Goal: Task Accomplishment & Management: Manage account settings

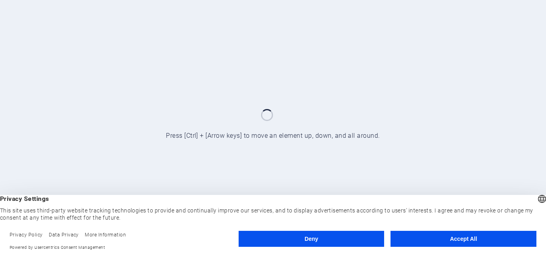
click at [410, 243] on button "Accept All" at bounding box center [463, 239] width 146 height 16
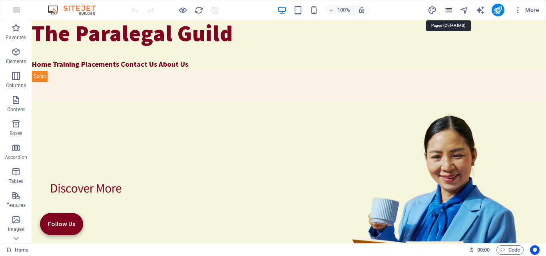
click at [446, 11] on icon "pages" at bounding box center [447, 10] width 9 height 9
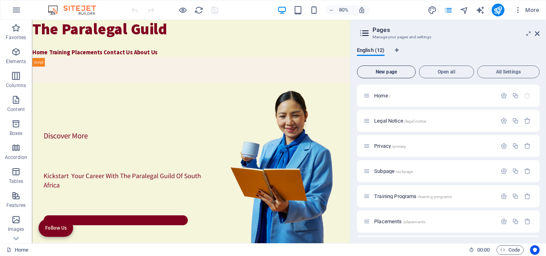
click at [392, 74] on span "New page" at bounding box center [386, 72] width 52 height 5
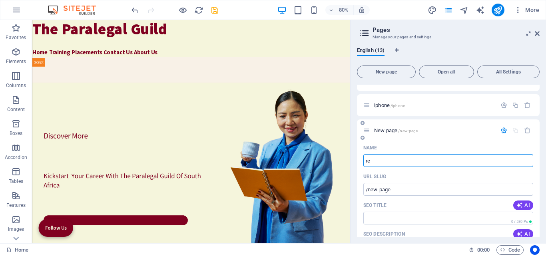
type input "res"
type input "/"
type input "restoratio"
type input "/rest"
type input "rest"
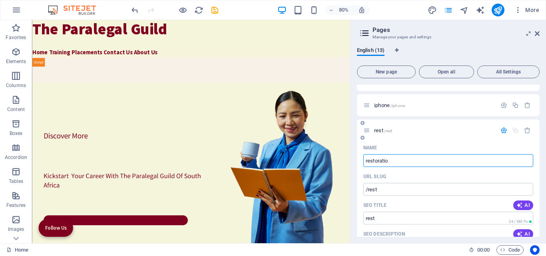
type input "restoration"
type input "/restoratio"
type input "restoratio"
type input "restoration"
type input "/restoration"
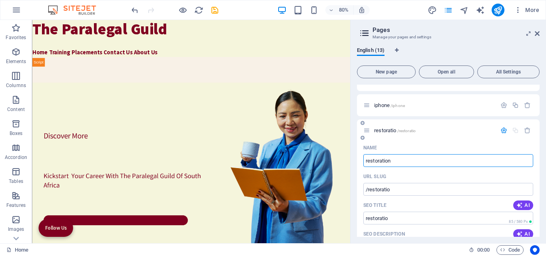
type input "restoration"
click at [217, 14] on icon "save" at bounding box center [214, 10] width 9 height 9
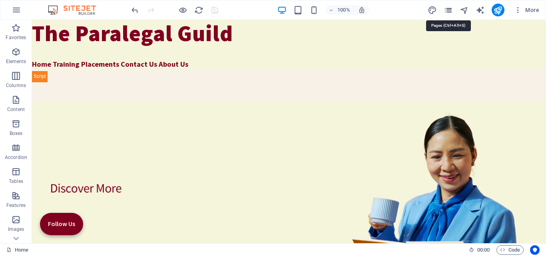
click at [450, 10] on icon "pages" at bounding box center [447, 10] width 9 height 9
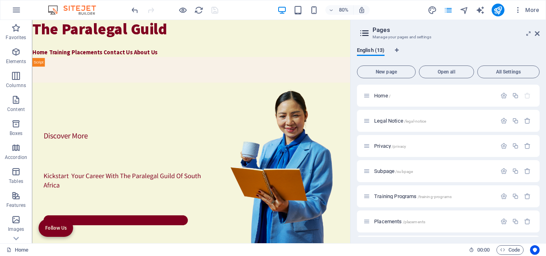
drag, startPoint x: 540, startPoint y: 98, endPoint x: 538, endPoint y: 129, distance: 30.9
click at [538, 129] on div "English (13) New page Open all All Settings Home / Legal Notice /legal-notice P…" at bounding box center [447, 142] width 195 height 203
drag, startPoint x: 540, startPoint y: 139, endPoint x: 538, endPoint y: 165, distance: 25.6
click at [538, 165] on div "English (13) New page Open all All Settings Home / Legal Notice /legal-notice P…" at bounding box center [447, 142] width 195 height 203
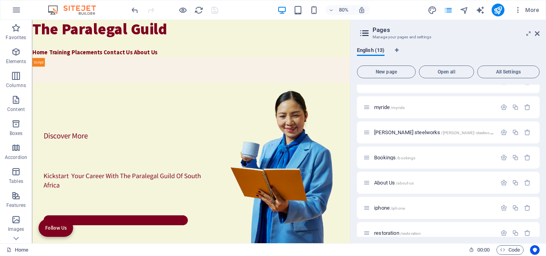
scroll to position [175, 0]
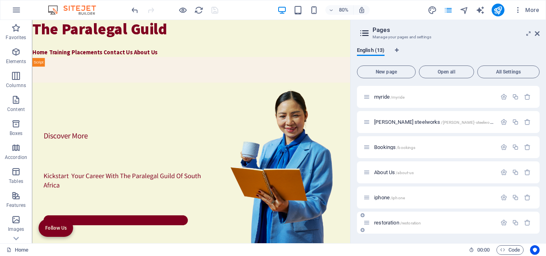
click at [378, 226] on div "restoration /restoration" at bounding box center [429, 222] width 133 height 9
click at [377, 222] on span "restoration /restoration" at bounding box center [397, 223] width 47 height 6
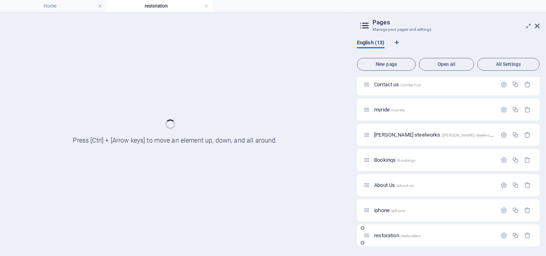
scroll to position [155, 0]
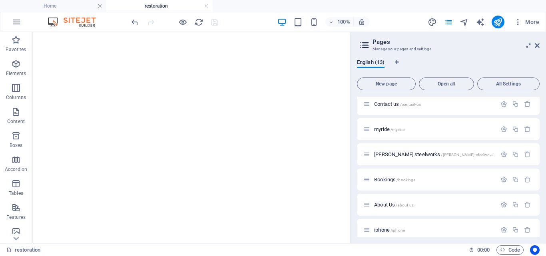
click at [516, 0] on div at bounding box center [273, 0] width 546 height 0
click at [434, 0] on div at bounding box center [273, 0] width 546 height 0
click at [530, 22] on span "More" at bounding box center [526, 22] width 25 height 8
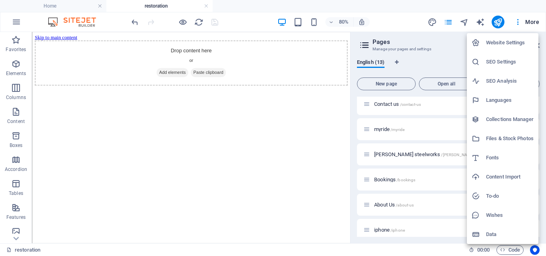
click at [498, 139] on h6 "Files & Stock Photos" at bounding box center [510, 139] width 48 height 10
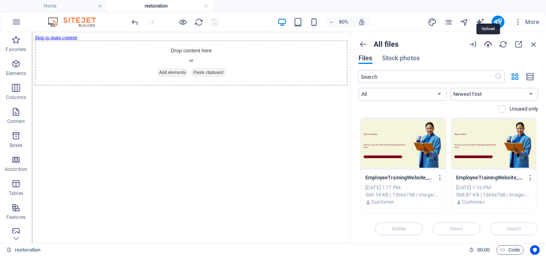
click at [485, 42] on icon "button" at bounding box center [487, 44] width 9 height 9
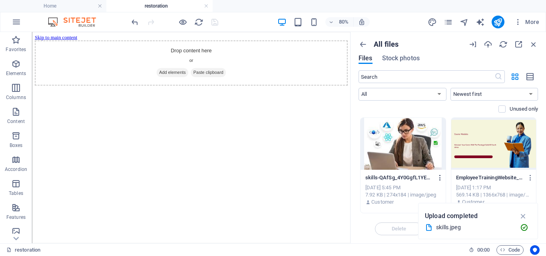
click at [439, 180] on icon "button" at bounding box center [440, 177] width 8 height 7
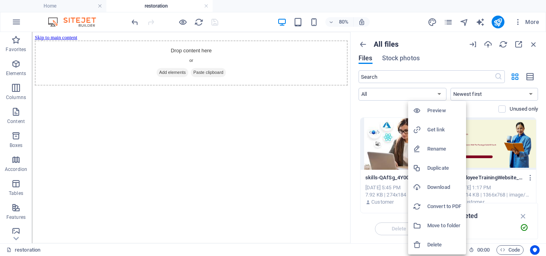
click at [437, 131] on h6 "Get link" at bounding box center [444, 130] width 34 height 10
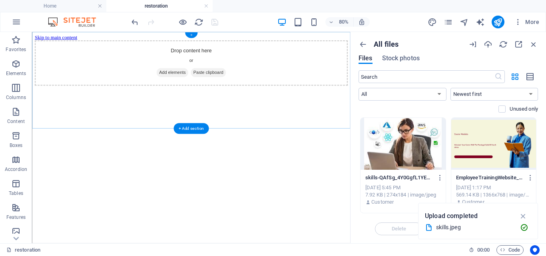
click at [192, 35] on div "+" at bounding box center [191, 35] width 12 height 6
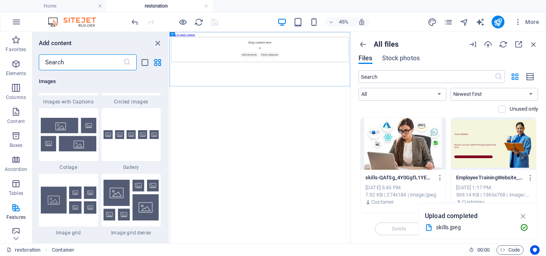
scroll to position [3745, 0]
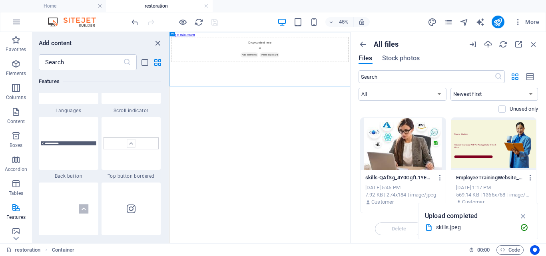
drag, startPoint x: 165, startPoint y: 151, endPoint x: 167, endPoint y: 113, distance: 38.0
click at [167, 113] on div "Favorites 1 Star Headline 1 Star Container Elements 1 Star Headline 1 Star Text…" at bounding box center [100, 153] width 136 height 167
drag, startPoint x: 165, startPoint y: 119, endPoint x: 34, endPoint y: 303, distance: 225.8
click at [165, 119] on div "Favorites 1 Star Headline 1 Star Container Elements 1 Star Headline 1 Star Text…" at bounding box center [100, 153] width 136 height 167
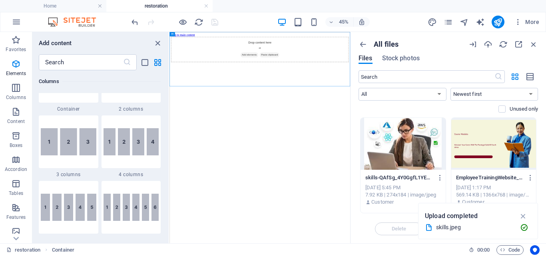
scroll to position [0, 0]
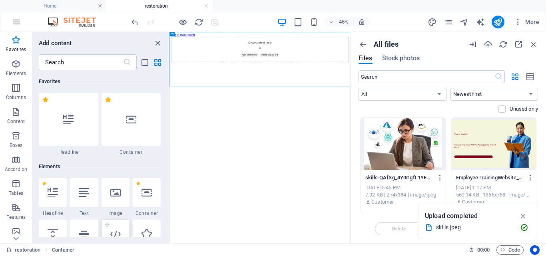
click at [120, 232] on icon at bounding box center [115, 234] width 10 height 10
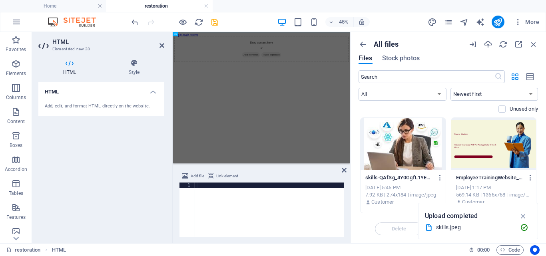
click at [203, 188] on div at bounding box center [269, 216] width 149 height 66
click at [213, 187] on div at bounding box center [269, 216] width 149 height 66
click at [207, 185] on div at bounding box center [269, 216] width 149 height 66
click at [205, 199] on div at bounding box center [269, 216] width 149 height 66
click at [200, 187] on div at bounding box center [269, 216] width 149 height 66
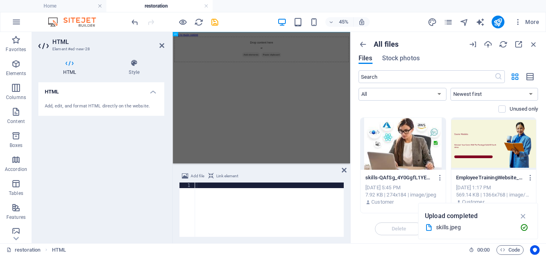
click at [200, 187] on div at bounding box center [269, 216] width 149 height 66
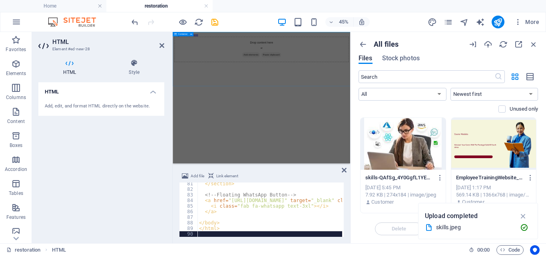
scroll to position [449, 0]
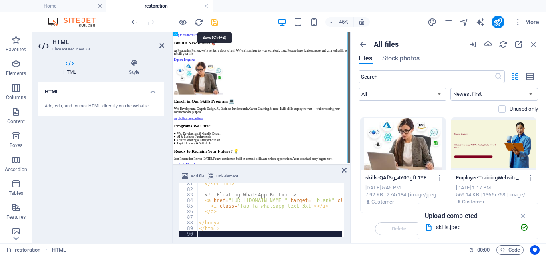
click at [215, 20] on icon "save" at bounding box center [214, 22] width 9 height 9
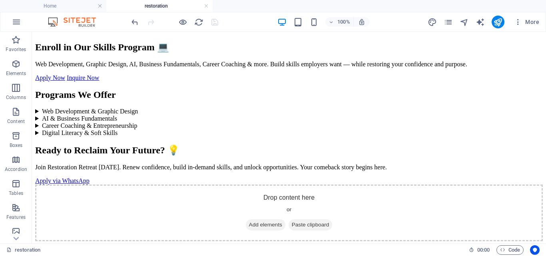
scroll to position [0, 0]
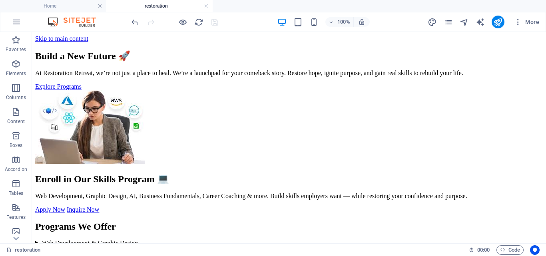
drag, startPoint x: 544, startPoint y: 58, endPoint x: 568, endPoint y: 63, distance: 24.0
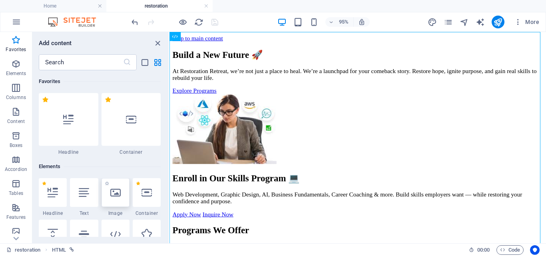
click at [118, 192] on icon at bounding box center [115, 192] width 10 height 10
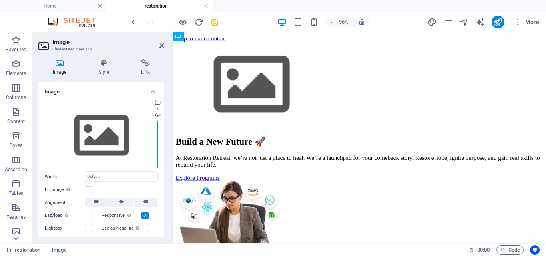
click at [87, 129] on div "Drag files here, click to choose files or select files from Files or our free s…" at bounding box center [101, 136] width 113 height 66
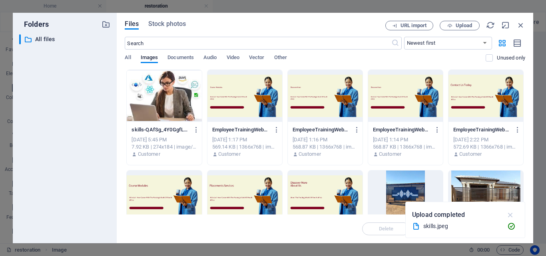
click at [513, 215] on icon "button" at bounding box center [510, 215] width 9 height 9
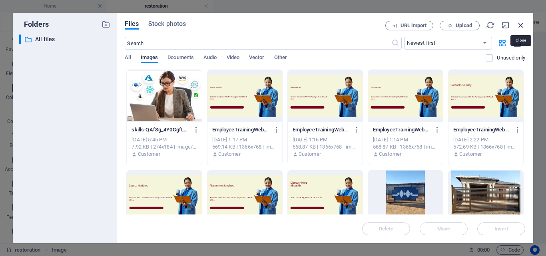
click at [520, 26] on icon "button" at bounding box center [520, 25] width 9 height 9
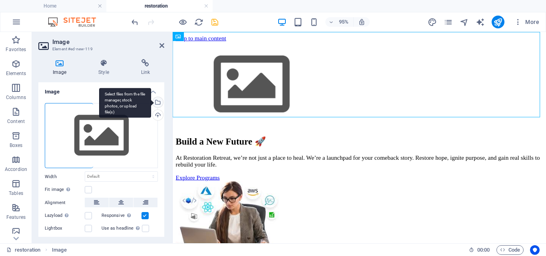
click at [151, 103] on div "Select files from the file manager, stock photos, or upload file(s)" at bounding box center [125, 103] width 52 height 30
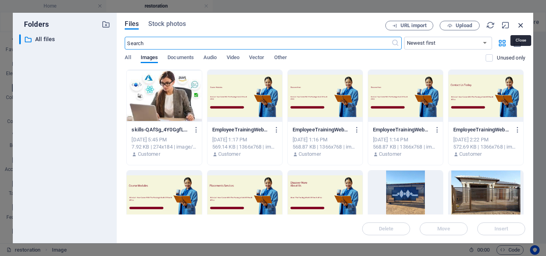
click at [520, 23] on icon "button" at bounding box center [520, 25] width 9 height 9
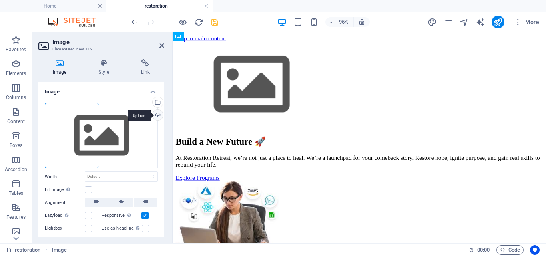
click at [157, 114] on div "Upload" at bounding box center [157, 116] width 12 height 12
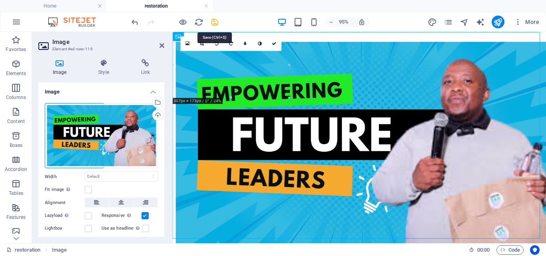
click at [216, 24] on icon "save" at bounding box center [214, 22] width 9 height 9
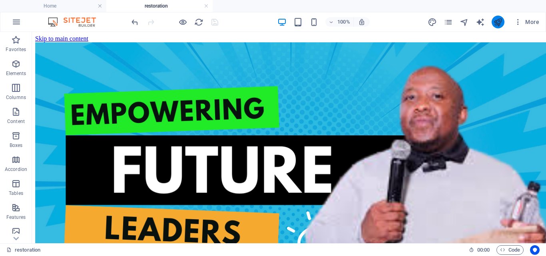
click at [495, 27] on button "publish" at bounding box center [497, 22] width 13 height 13
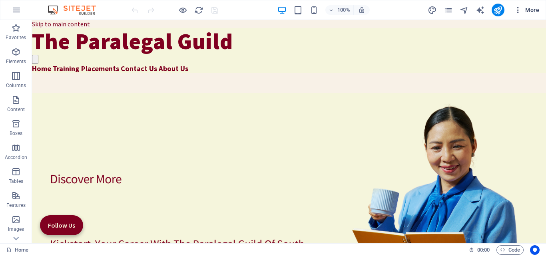
click at [537, 11] on span "More" at bounding box center [526, 10] width 25 height 8
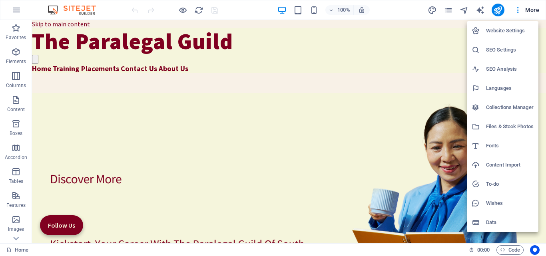
click at [499, 131] on li "Files & Stock Photos" at bounding box center [503, 126] width 72 height 19
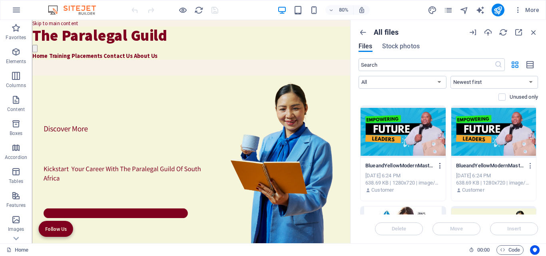
click at [438, 166] on icon "button" at bounding box center [440, 165] width 8 height 7
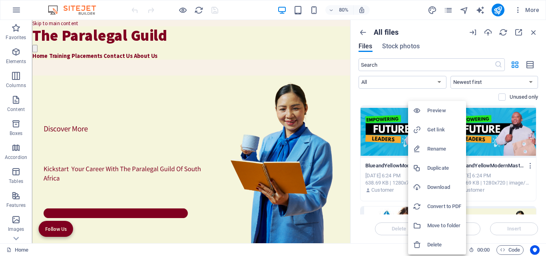
click at [431, 129] on h6 "Get link" at bounding box center [444, 130] width 34 height 10
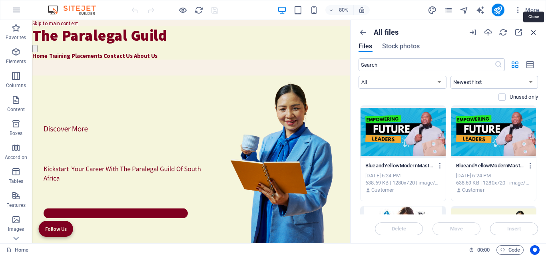
click at [532, 32] on icon "button" at bounding box center [533, 32] width 9 height 9
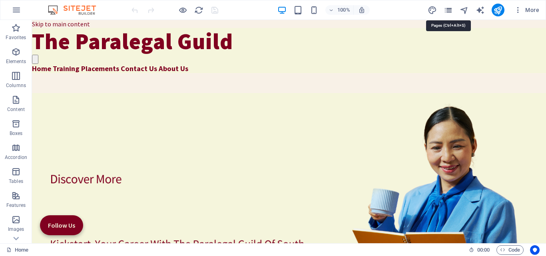
click at [448, 9] on icon "pages" at bounding box center [447, 10] width 9 height 9
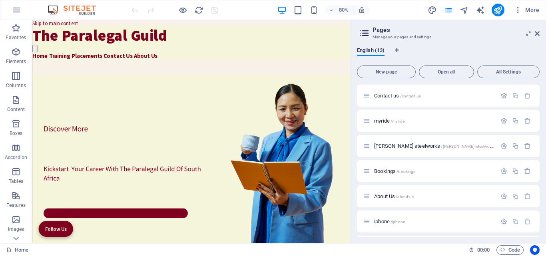
scroll to position [175, 0]
click at [383, 220] on span "restoration /restoration" at bounding box center [397, 223] width 47 height 6
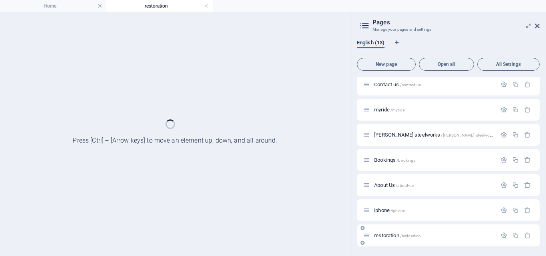
scroll to position [155, 0]
click at [536, 25] on icon at bounding box center [536, 26] width 5 height 6
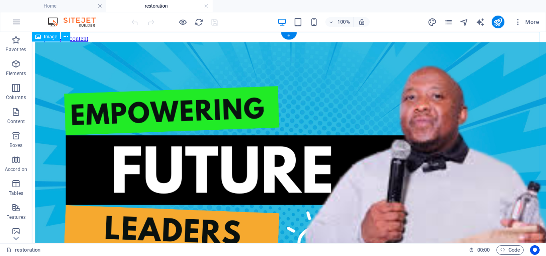
scroll to position [0, 0]
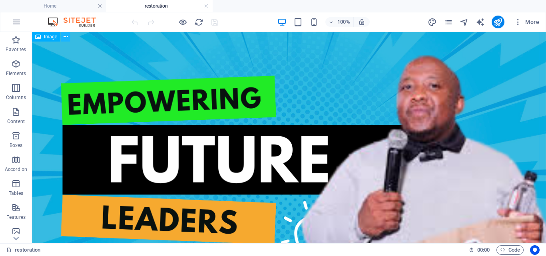
click at [67, 38] on icon at bounding box center [66, 37] width 4 height 8
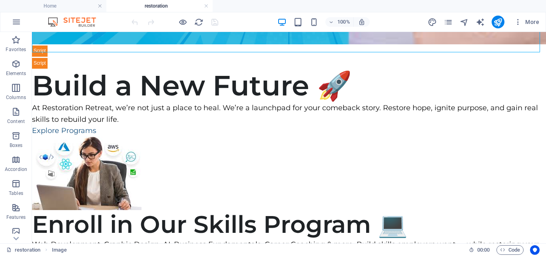
scroll to position [283, 0]
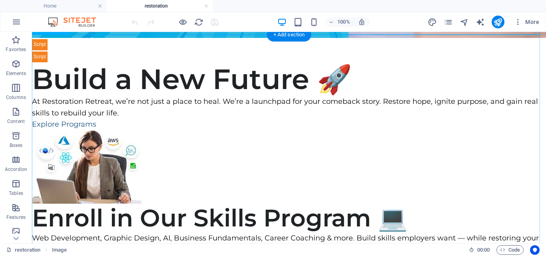
click at [83, 41] on div "Restoration Retreat | Build a New Future Build a New Future 🚀 At Restoration Re…" at bounding box center [289, 216] width 514 height 356
click at [82, 43] on div "Restoration Retreat | Build a New Future Build a New Future 🚀 At Restoration Re…" at bounding box center [289, 216] width 514 height 356
click at [63, 75] on div "Restoration Retreat | Build a New Future Build a New Future 🚀 At Restoration Re…" at bounding box center [289, 216] width 514 height 356
click at [101, 48] on div "Restoration Retreat | Build a New Future Build a New Future 🚀 At Restoration Re…" at bounding box center [289, 216] width 514 height 356
click at [41, 44] on div "Restoration Retreat | Build a New Future Build a New Future 🚀 At Restoration Re…" at bounding box center [289, 216] width 514 height 356
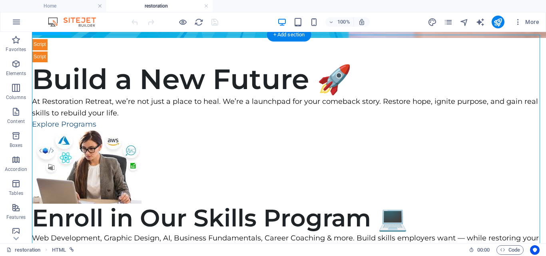
click at [41, 44] on div "Restoration Retreat | Build a New Future Build a New Future 🚀 At Restoration Re…" at bounding box center [289, 216] width 514 height 356
click at [183, 53] on div "Restoration Retreat | Build a New Future Build a New Future 🚀 At Restoration Re…" at bounding box center [289, 216] width 514 height 356
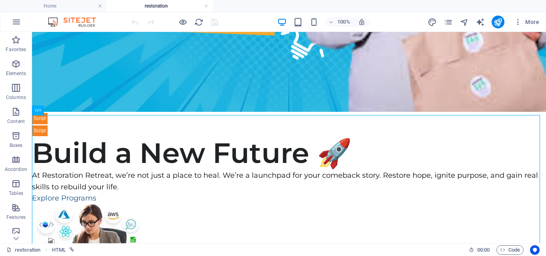
scroll to position [199, 0]
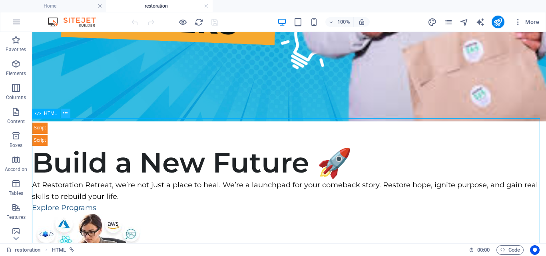
click at [63, 113] on icon at bounding box center [65, 113] width 4 height 8
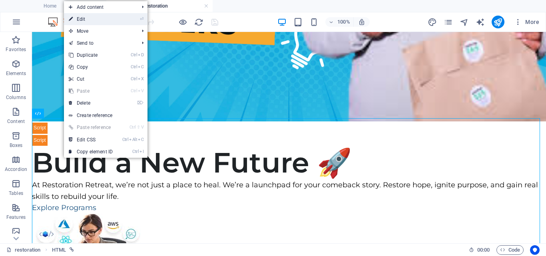
click at [81, 20] on link "⏎ Edit" at bounding box center [91, 19] width 54 height 12
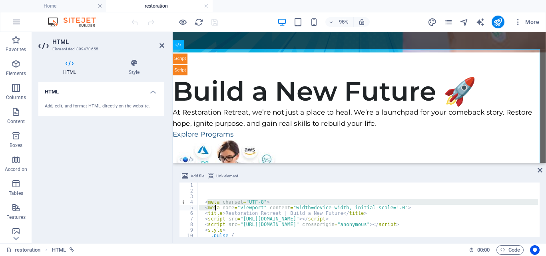
drag, startPoint x: 209, startPoint y: 201, endPoint x: 217, endPoint y: 205, distance: 9.7
click at [217, 205] on div "< meta charset = "UTF-8" > < meta name = "viewport" content = "width=device-wid…" at bounding box center [481, 215] width 568 height 64
type textarea "<meta charset="UTF-8"> <meta name="viewport" content="width=device-width, initi…"
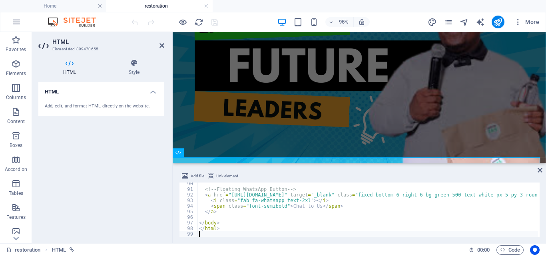
scroll to position [0, 0]
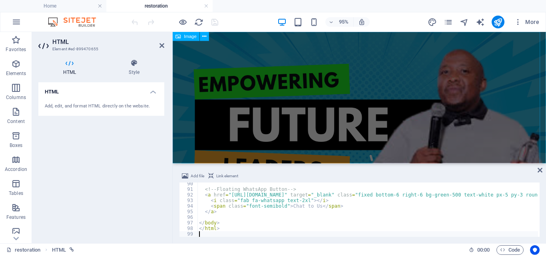
click at [257, 45] on figure at bounding box center [369, 142] width 393 height 221
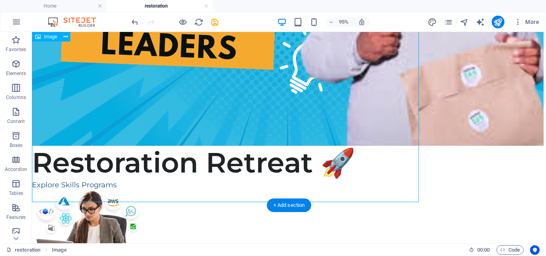
scroll to position [48, 0]
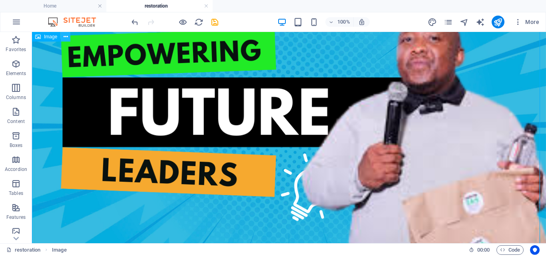
click at [66, 38] on icon at bounding box center [66, 37] width 4 height 8
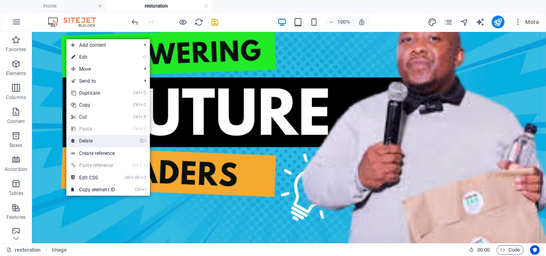
click at [90, 140] on link "⌦ Delete" at bounding box center [93, 141] width 54 height 12
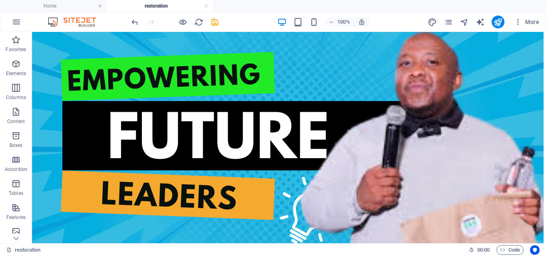
scroll to position [0, 0]
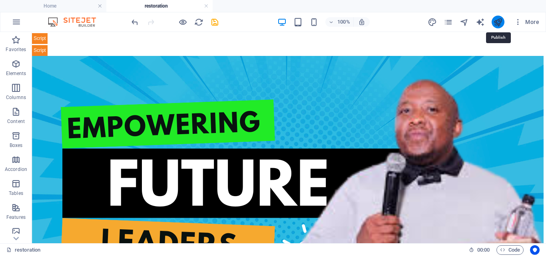
click at [499, 21] on icon "publish" at bounding box center [497, 22] width 9 height 9
